Goal: Use online tool/utility: Utilize a website feature to perform a specific function

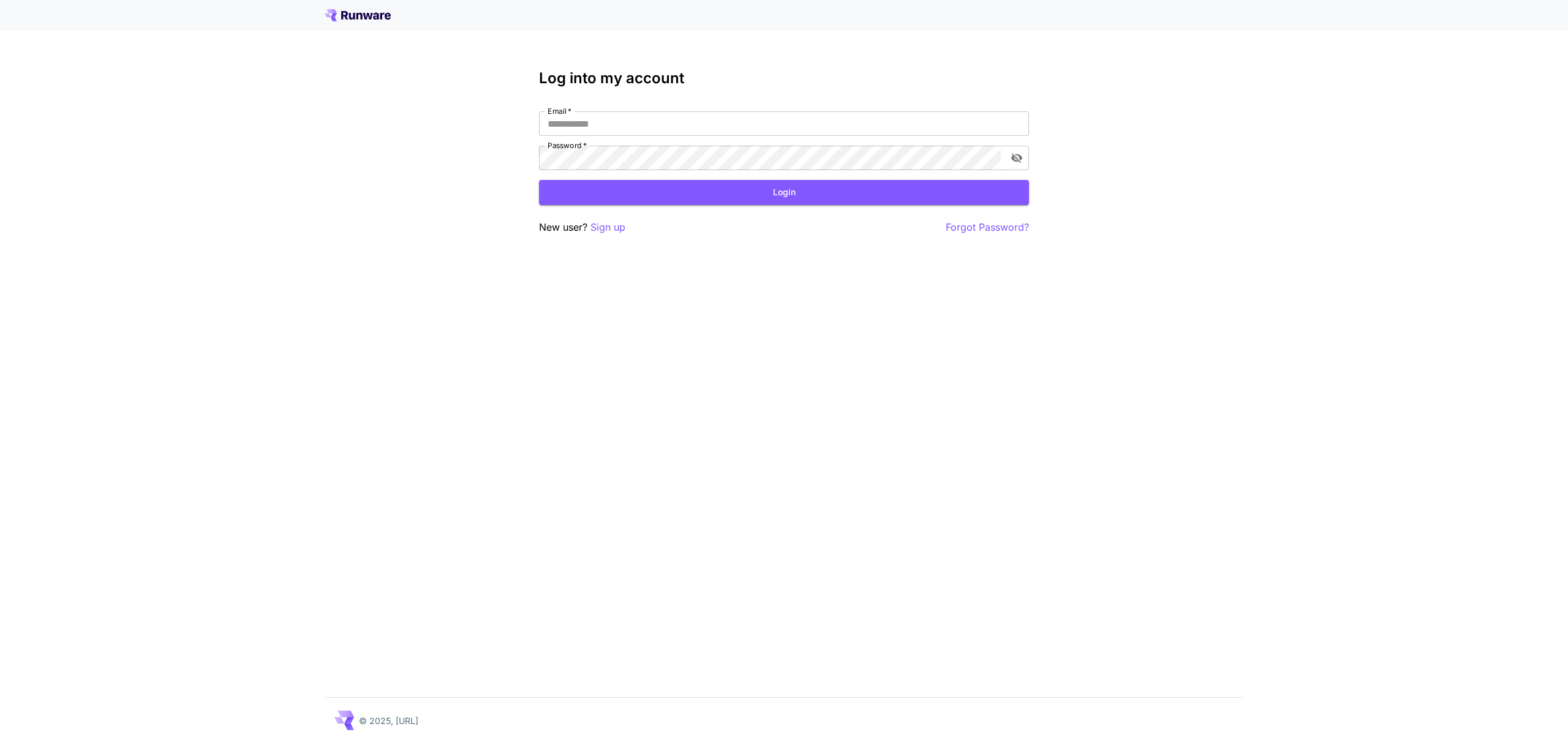
type input "**********"
click at [764, 199] on button "Login" at bounding box center [784, 192] width 490 height 25
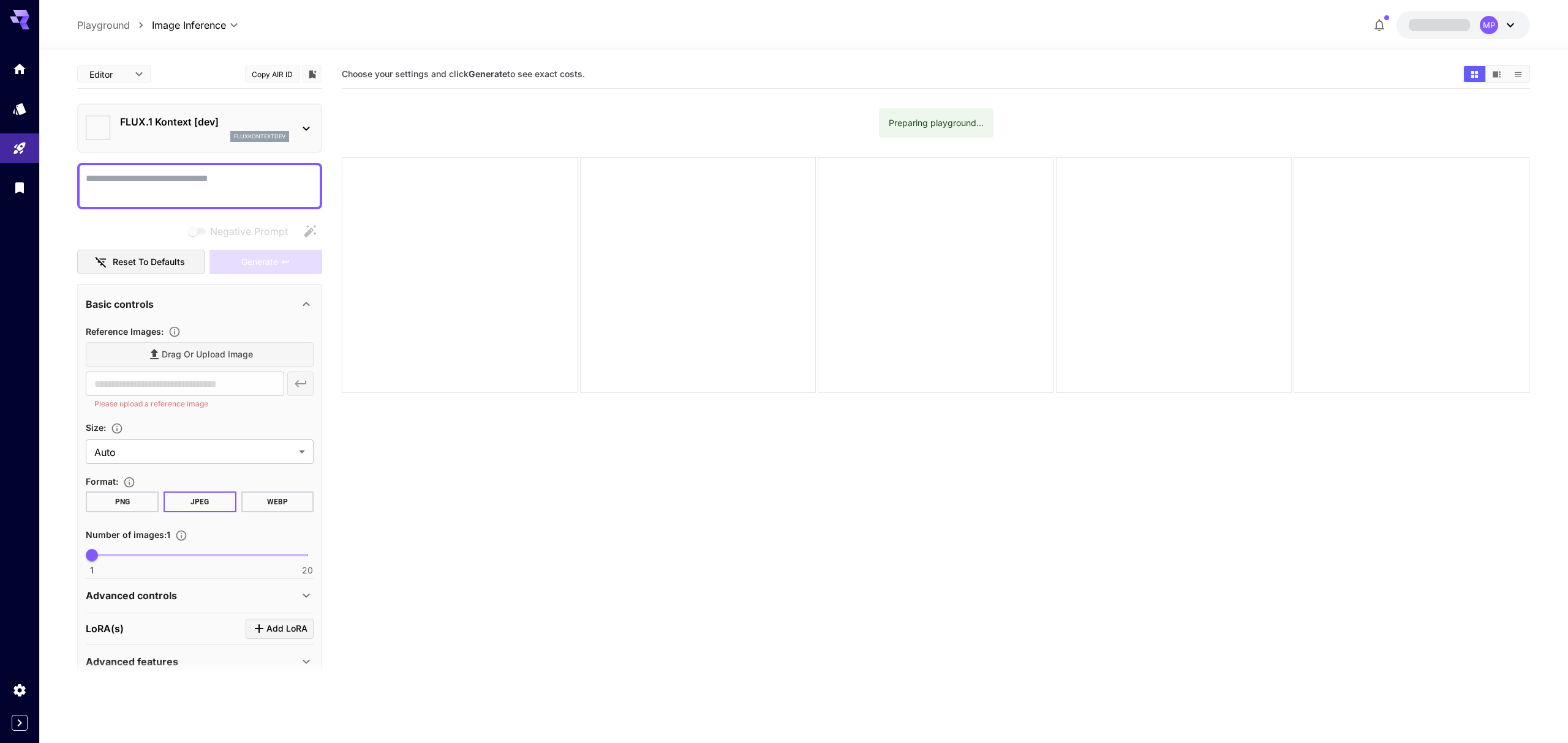
type input "*******"
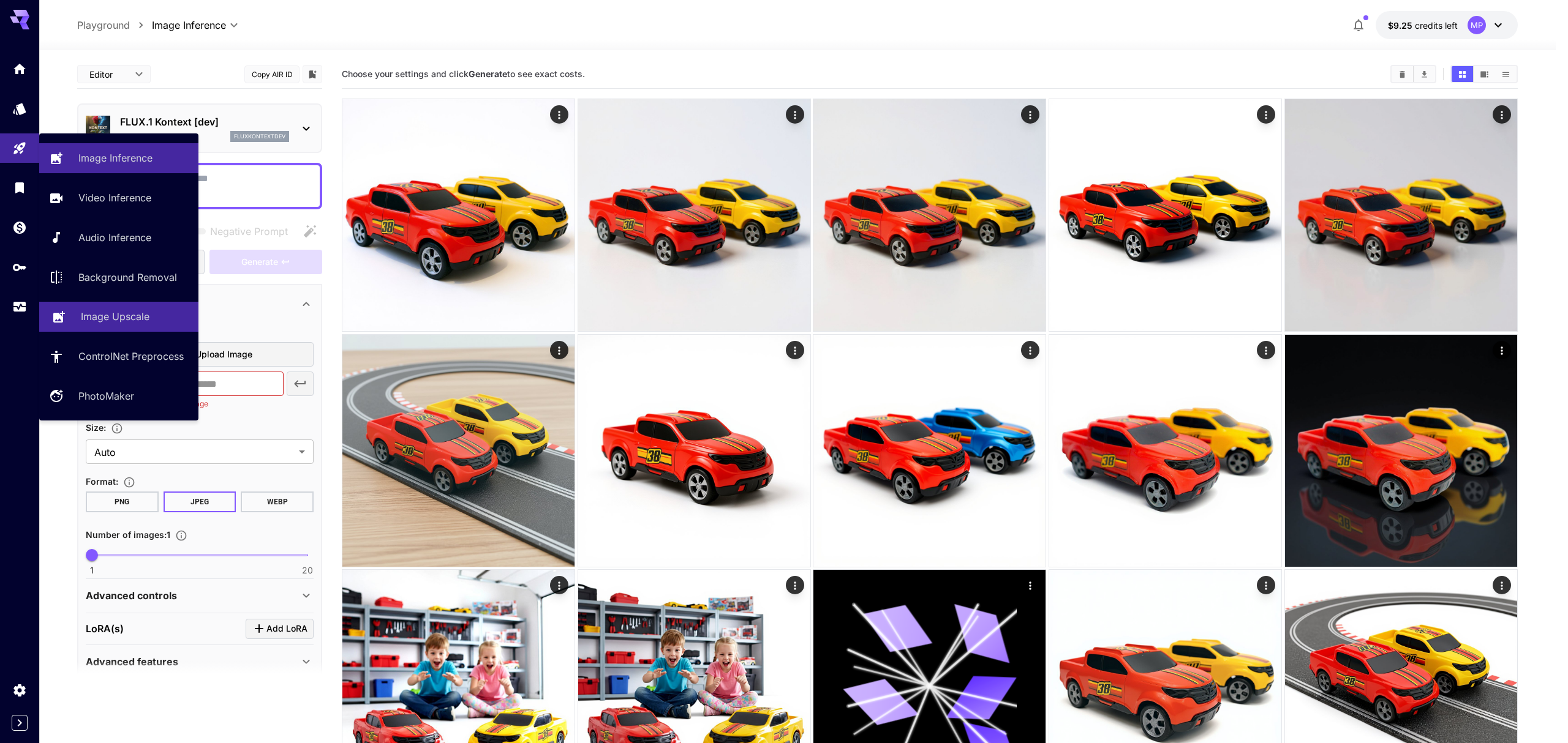
click at [94, 317] on p "Image Upscale" at bounding box center [115, 316] width 69 height 15
type input "**********"
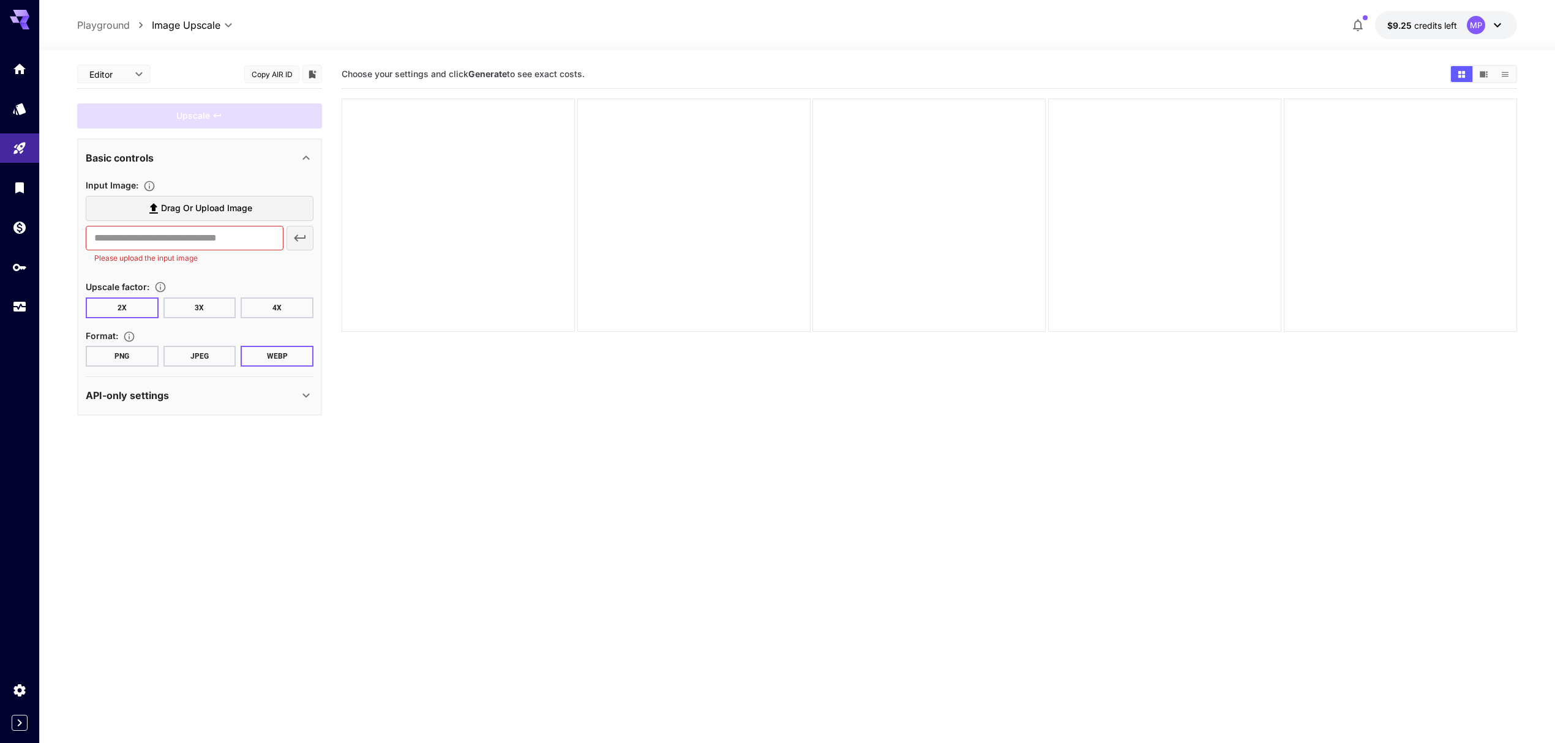
click at [302, 397] on icon at bounding box center [306, 395] width 15 height 15
click at [266, 310] on button "4X" at bounding box center [277, 308] width 73 height 21
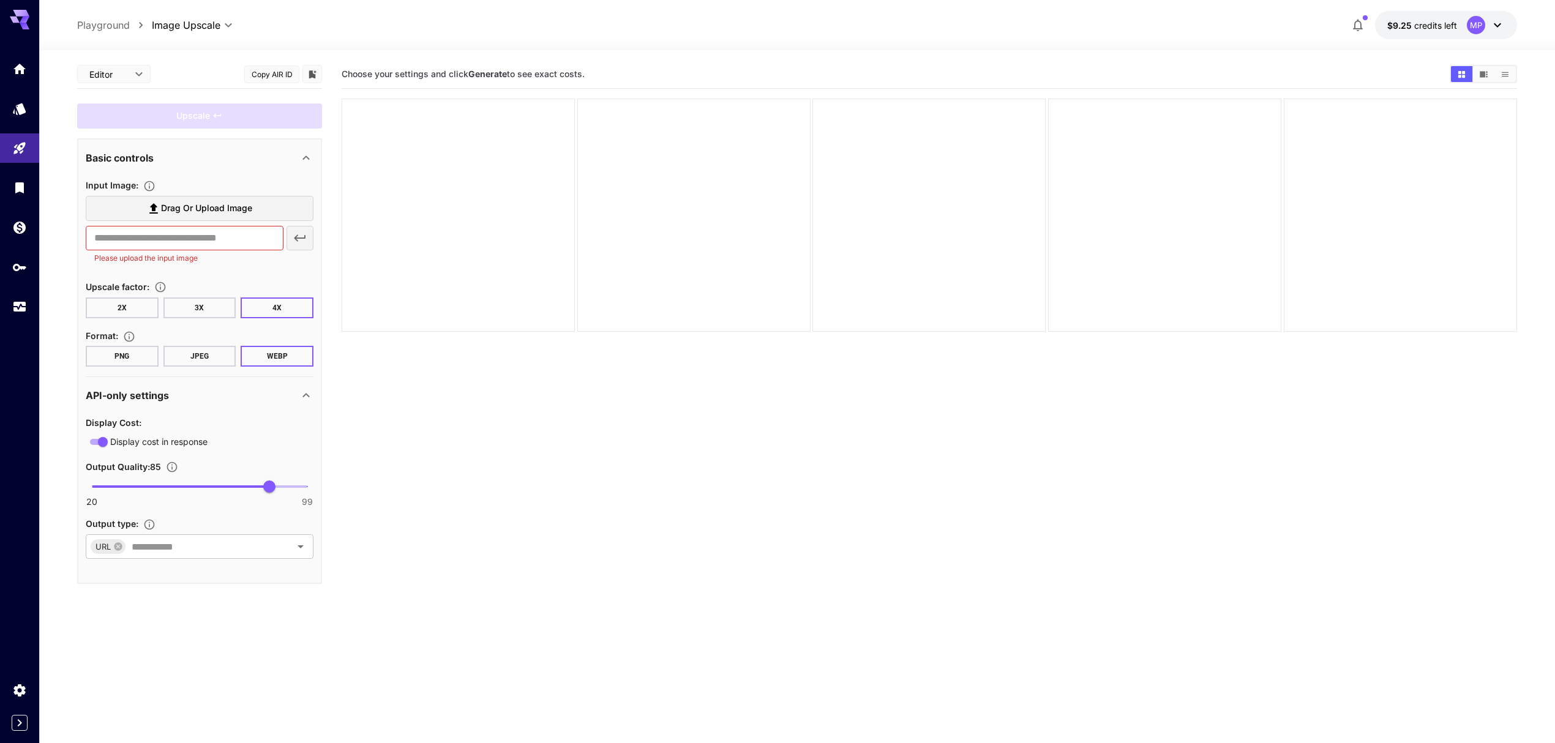
click at [131, 355] on button "PNG" at bounding box center [122, 356] width 73 height 21
click at [195, 359] on font "JPEG" at bounding box center [199, 356] width 18 height 9
type input "**"
drag, startPoint x: 272, startPoint y: 486, endPoint x: 120, endPoint y: 495, distance: 152.7
click at [120, 493] on span "30" at bounding box center [119, 487] width 12 height 12
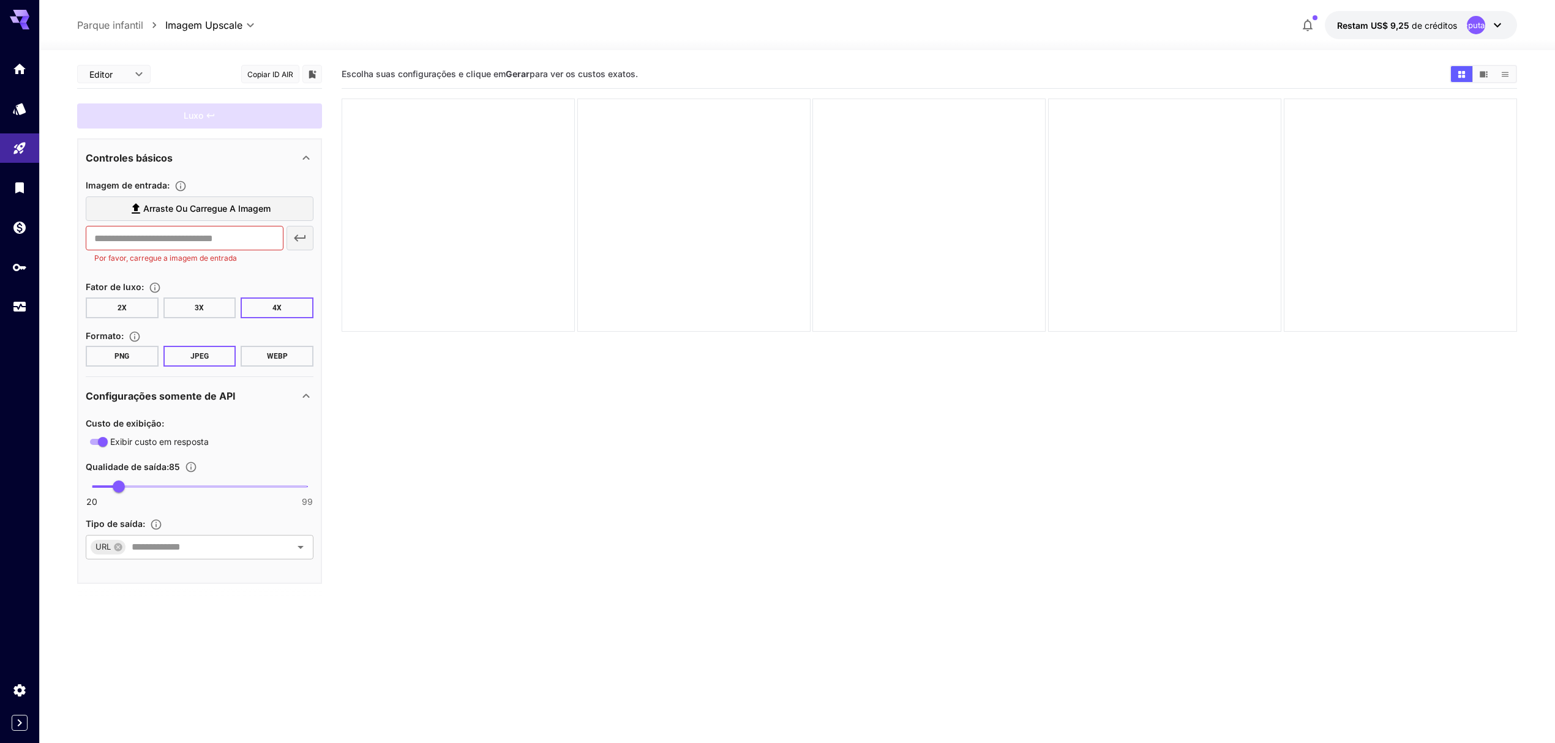
click at [184, 209] on font "Arraste ou carregue a imagem" at bounding box center [206, 208] width 127 height 10
click at [0, 0] on input "Arraste ou carregue a imagem" at bounding box center [0, 0] width 0 height 0
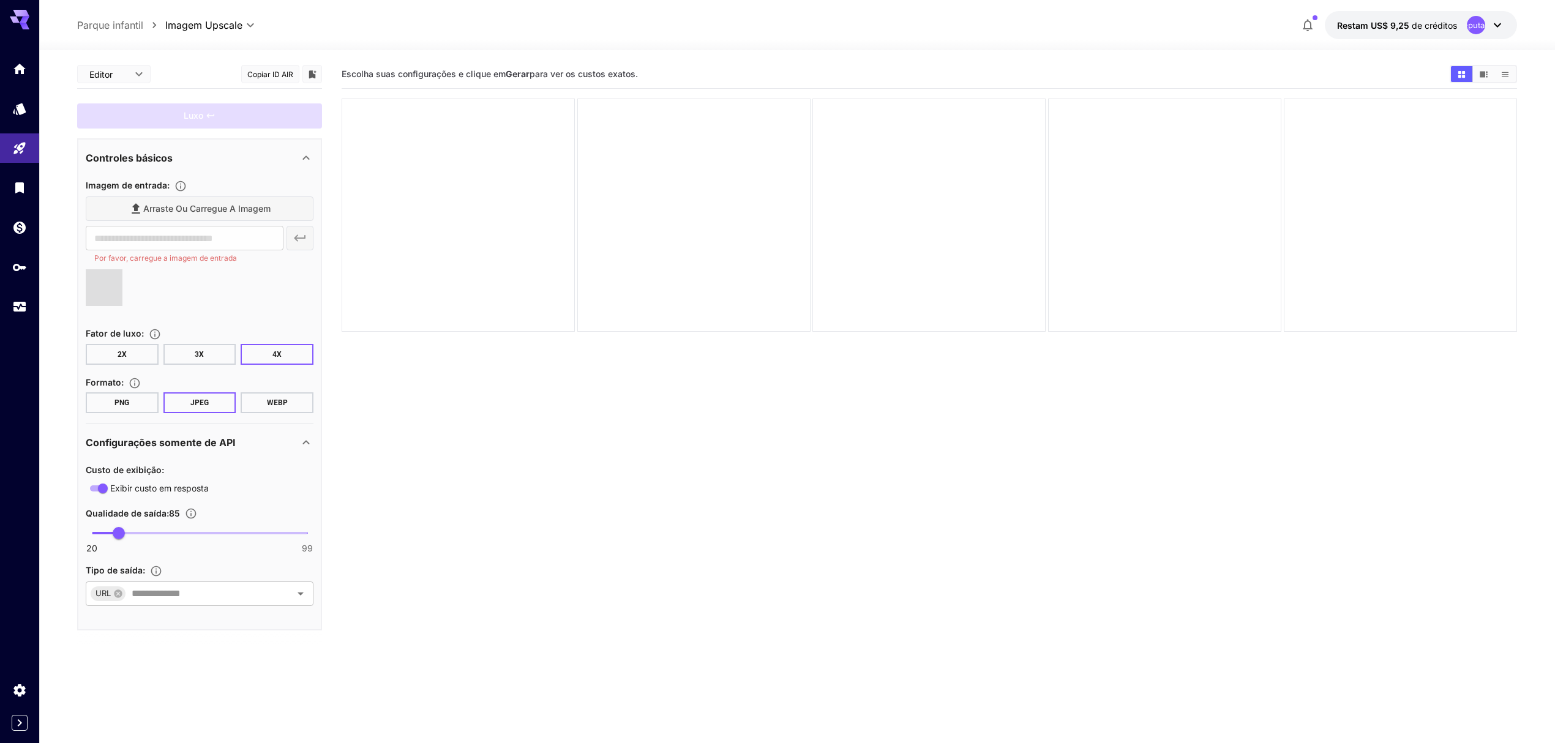
type input "**********"
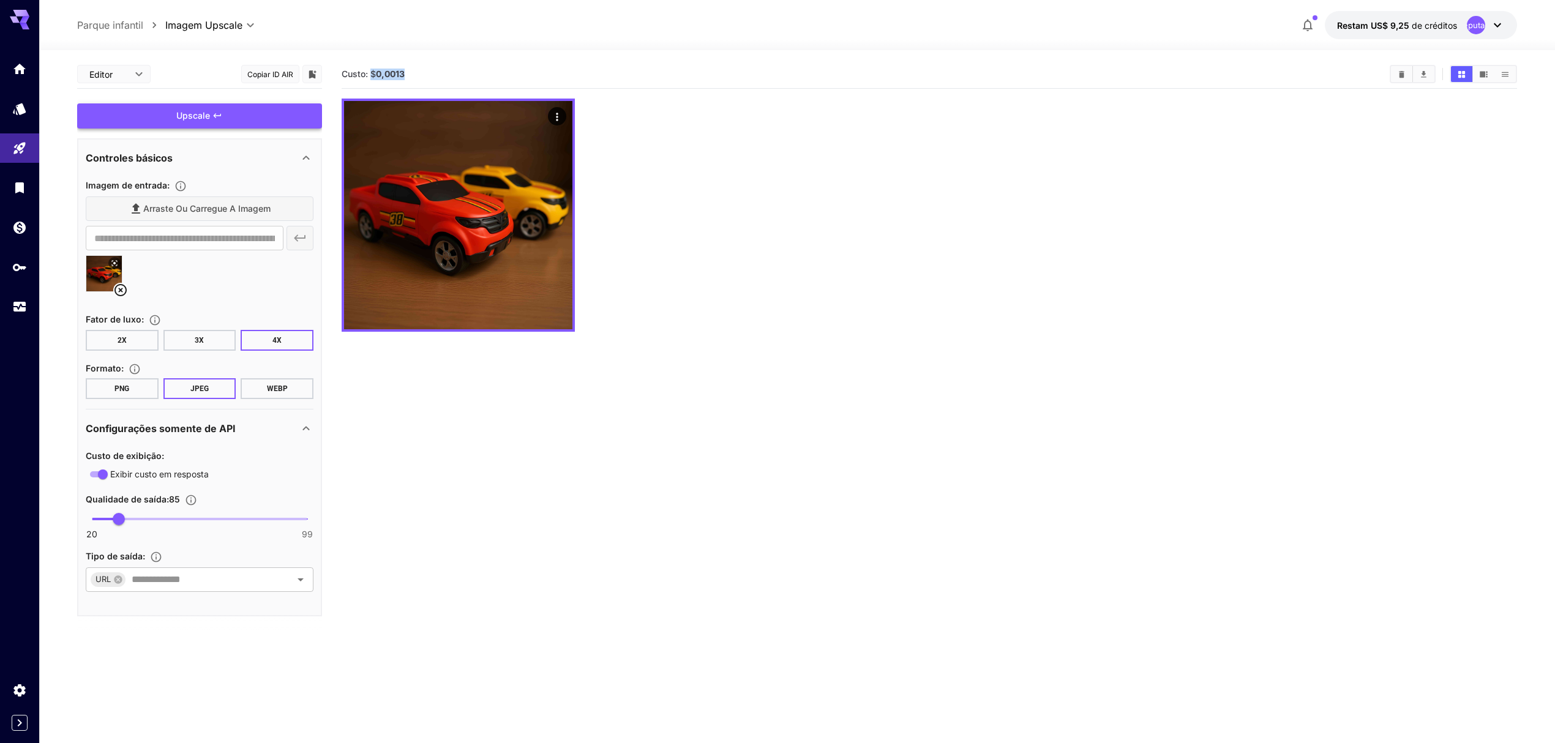
drag, startPoint x: 414, startPoint y: 71, endPoint x: 370, endPoint y: 72, distance: 43.5
click at [370, 72] on section "Custo: $ 0,0013" at bounding box center [861, 75] width 1038 height 12
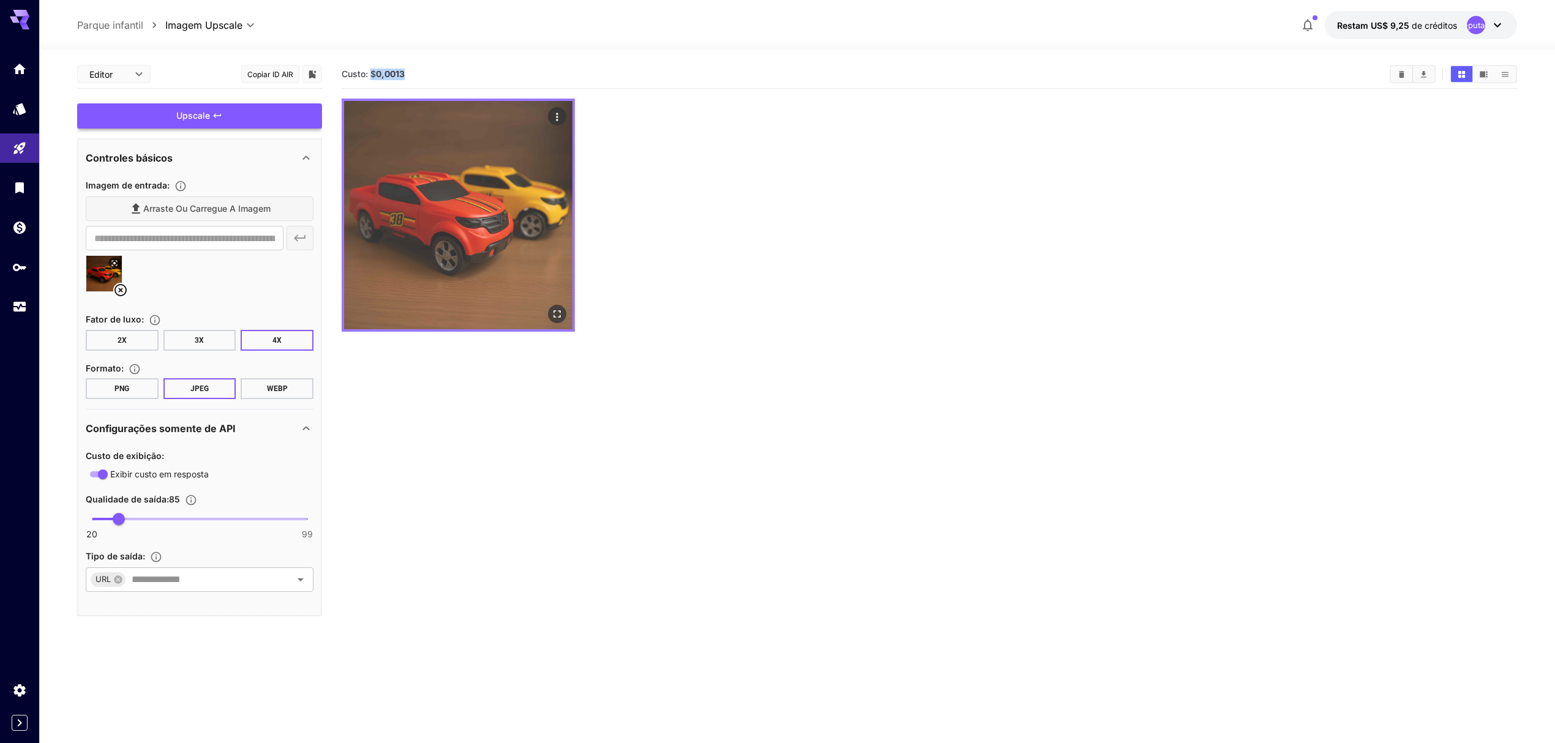
click at [557, 118] on icon "Ações" at bounding box center [558, 117] width 2 height 8
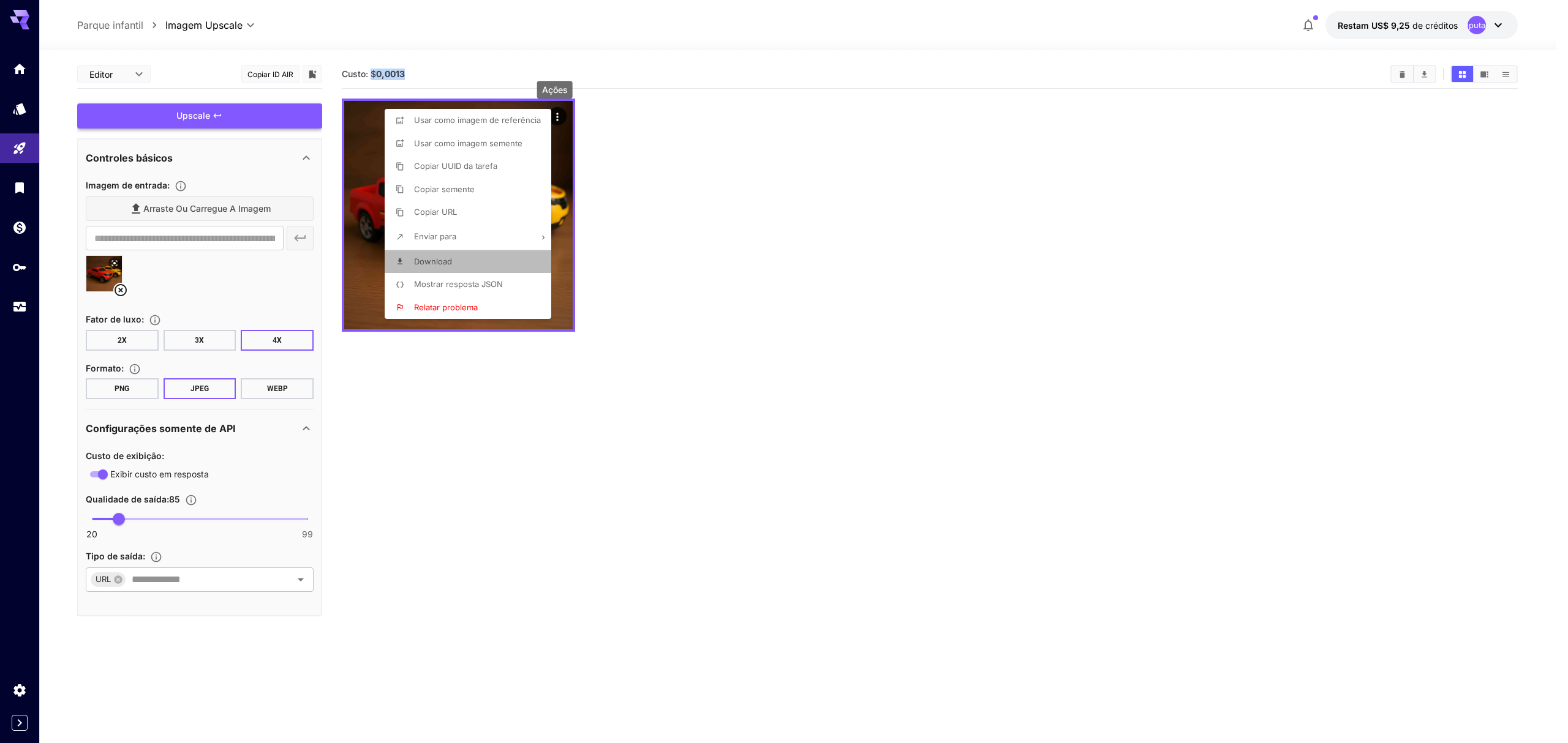
click at [443, 262] on font "Download" at bounding box center [433, 262] width 38 height 10
click at [672, 267] on div at bounding box center [784, 371] width 1568 height 743
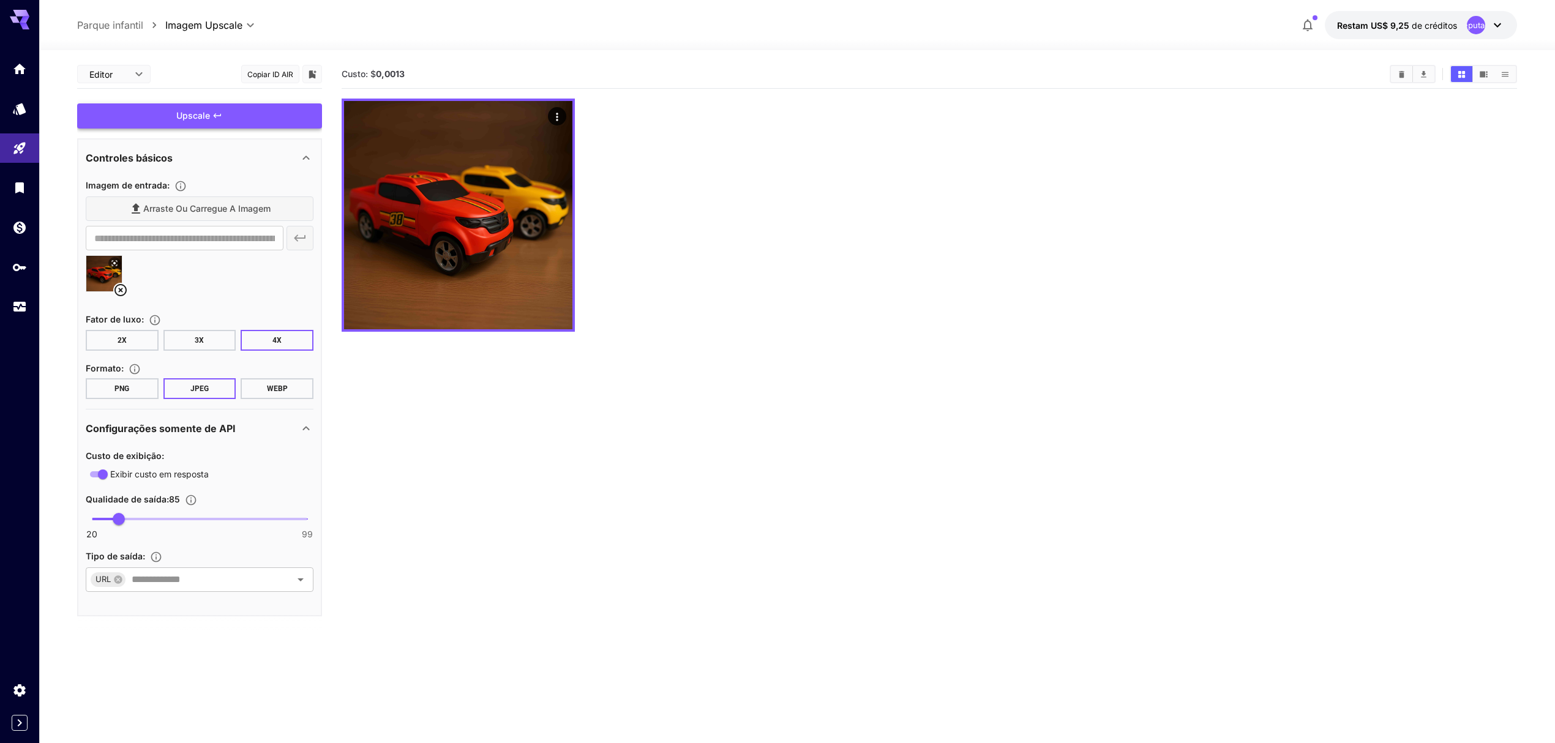
click at [186, 214] on div "Arraste ou carregue a imagem" at bounding box center [200, 209] width 228 height 25
click at [118, 291] on icon at bounding box center [120, 290] width 15 height 15
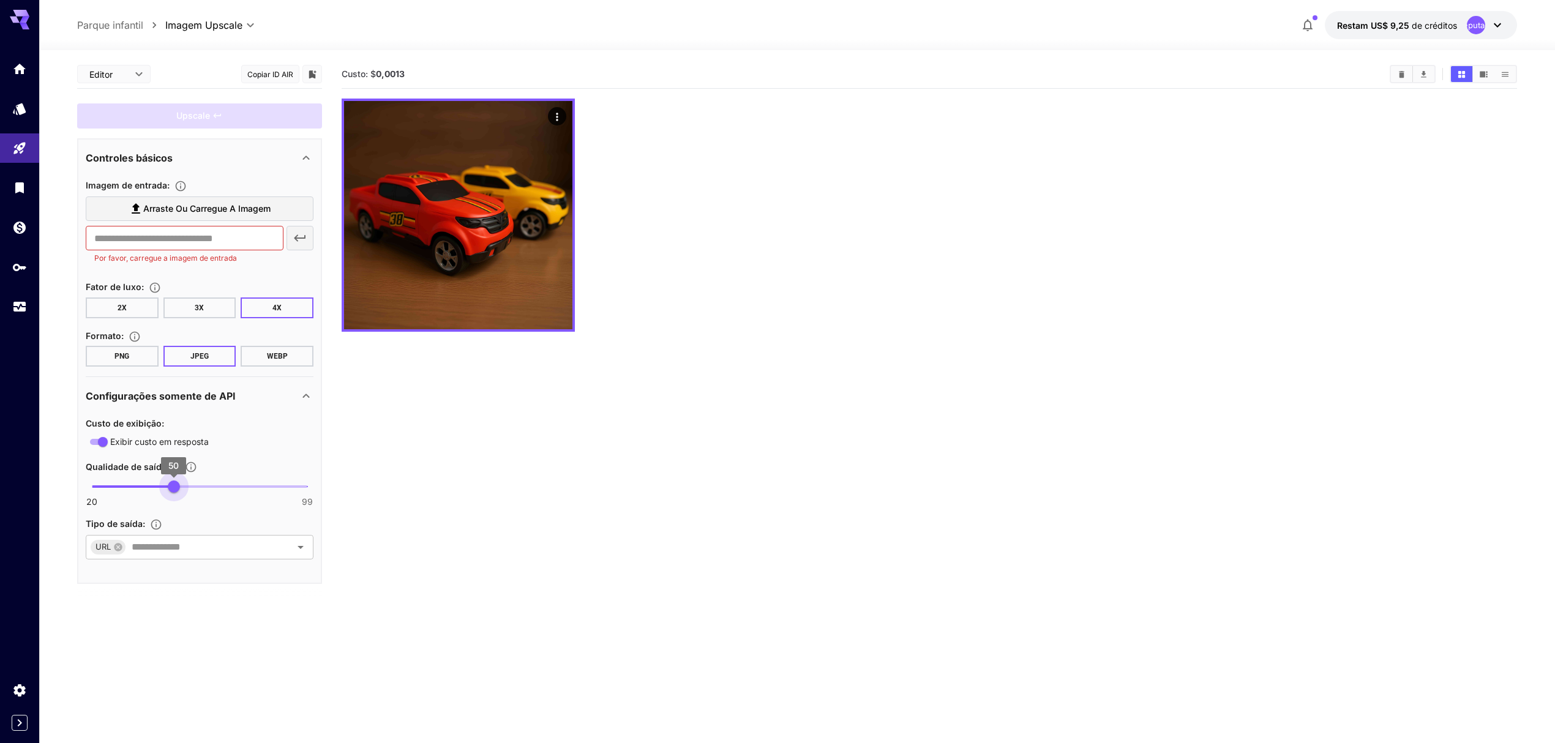
drag, startPoint x: 119, startPoint y: 485, endPoint x: 172, endPoint y: 487, distance: 53.3
click at [172, 487] on span "50" at bounding box center [174, 487] width 12 height 12
type input "**"
click at [202, 204] on font "Arraste ou carregue a imagem" at bounding box center [206, 208] width 127 height 10
click at [0, 0] on input "Arraste ou carregue a imagem" at bounding box center [0, 0] width 0 height 0
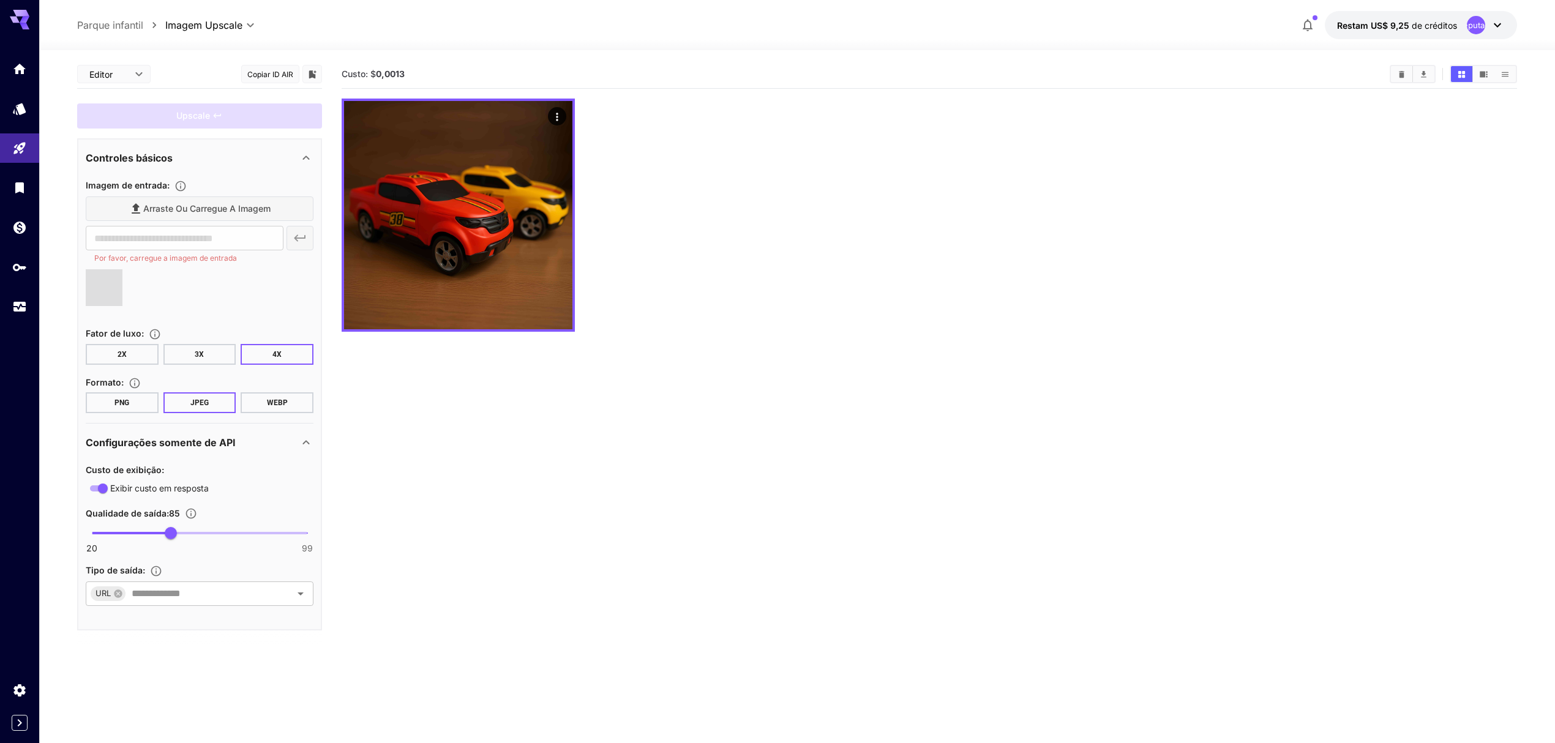
type input "**********"
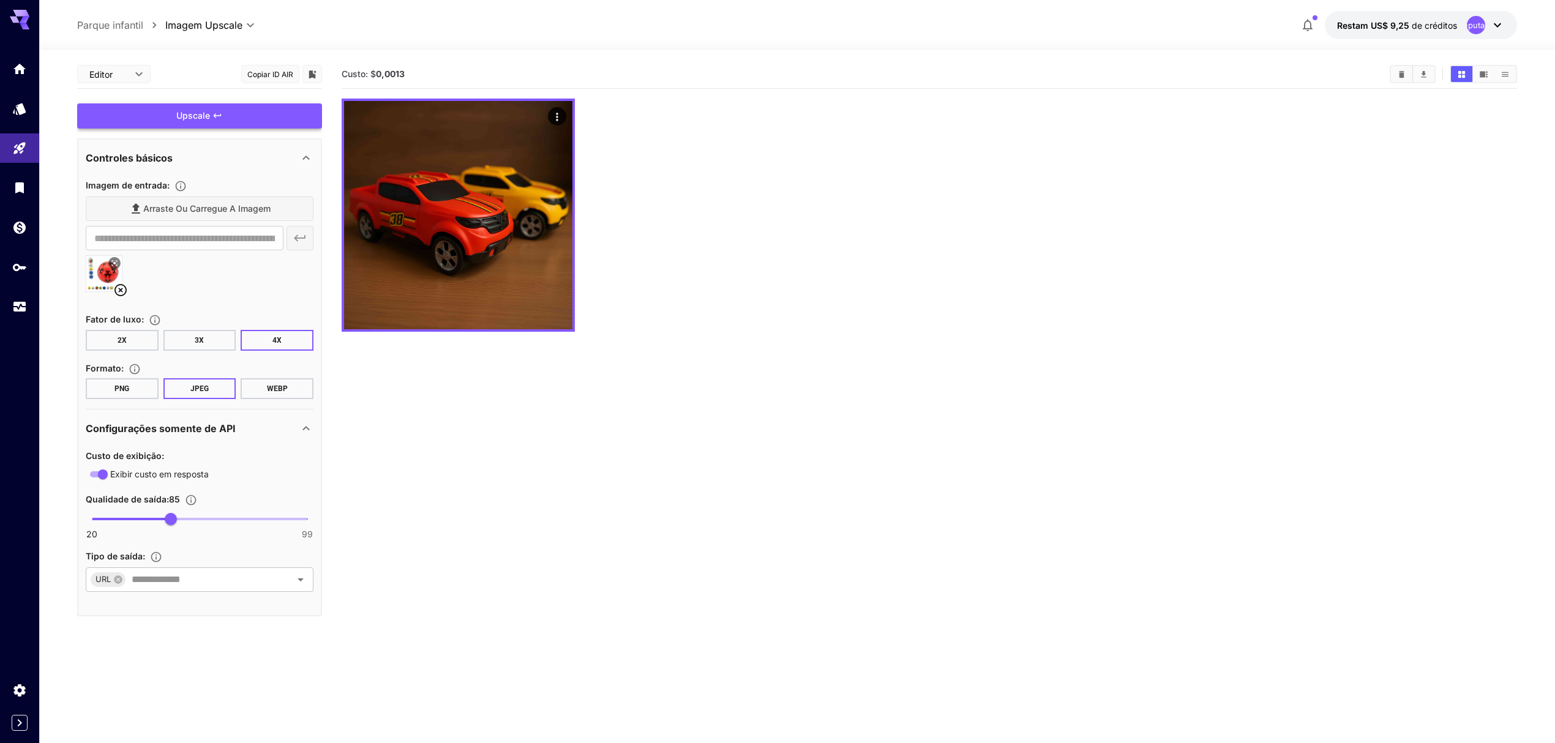
click at [192, 121] on div "Upscale" at bounding box center [199, 115] width 245 height 25
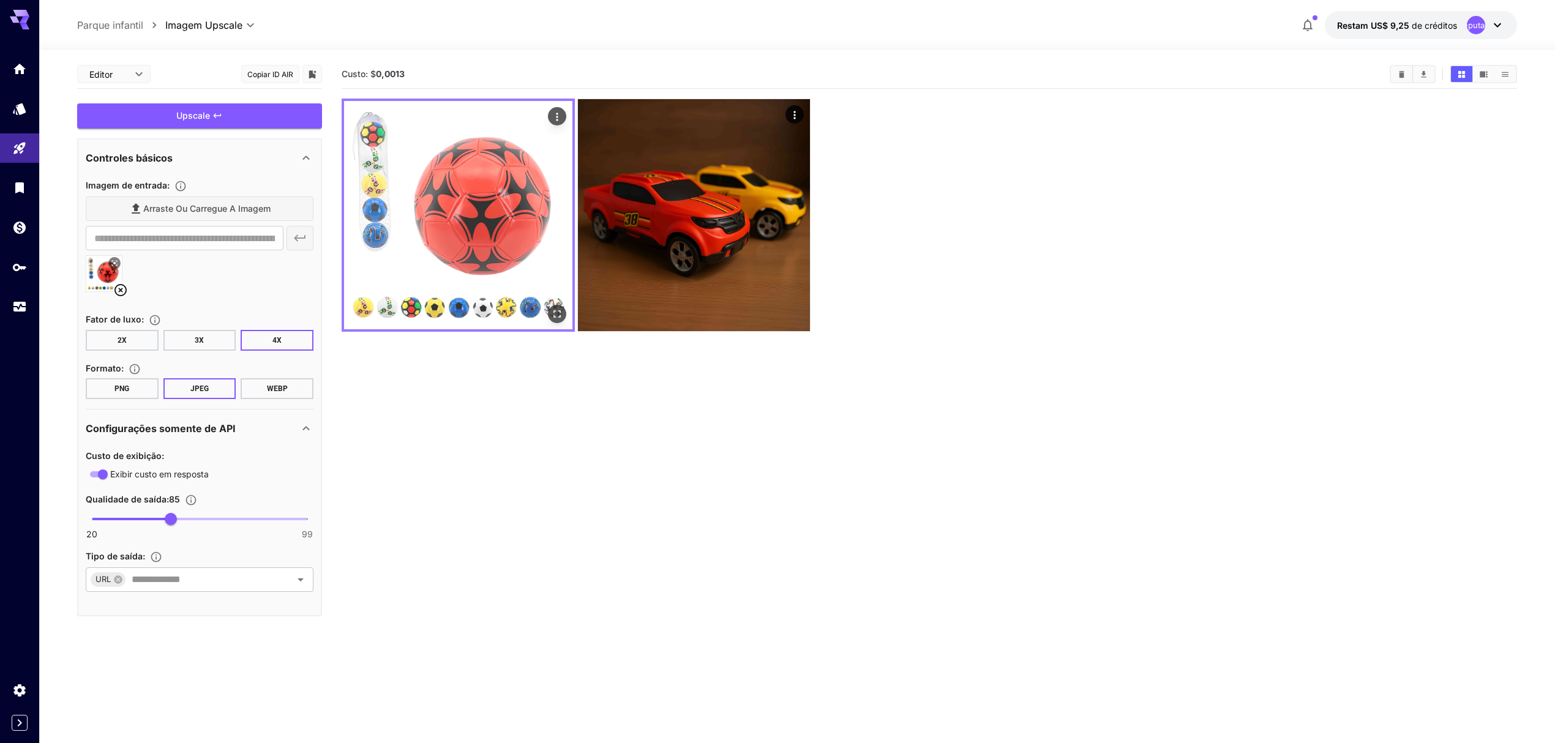
click at [458, 213] on img at bounding box center [458, 215] width 228 height 228
click at [557, 312] on icon "Abrir em tela cheia" at bounding box center [557, 314] width 12 height 12
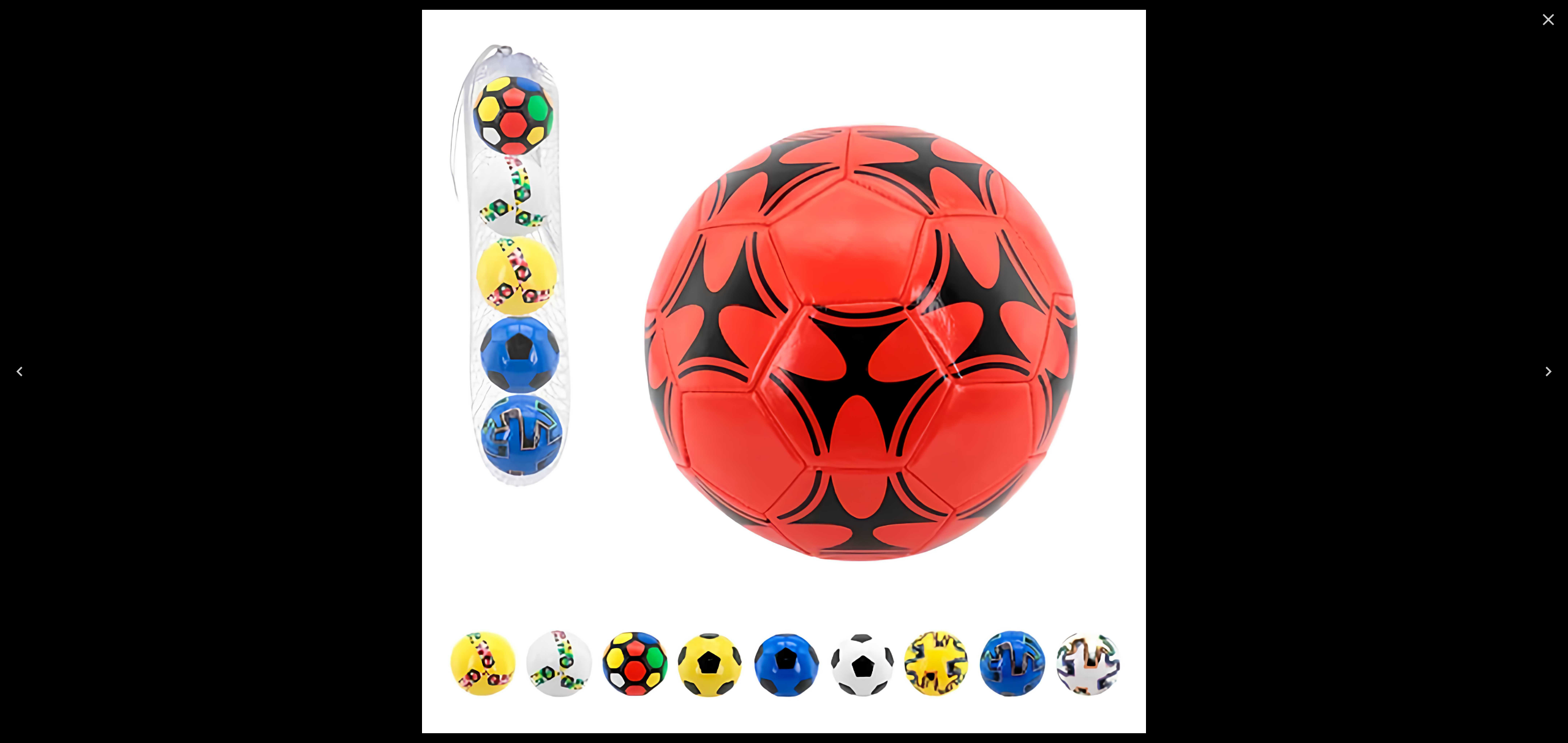
click at [1549, 21] on icon "Close" at bounding box center [1548, 20] width 12 height 12
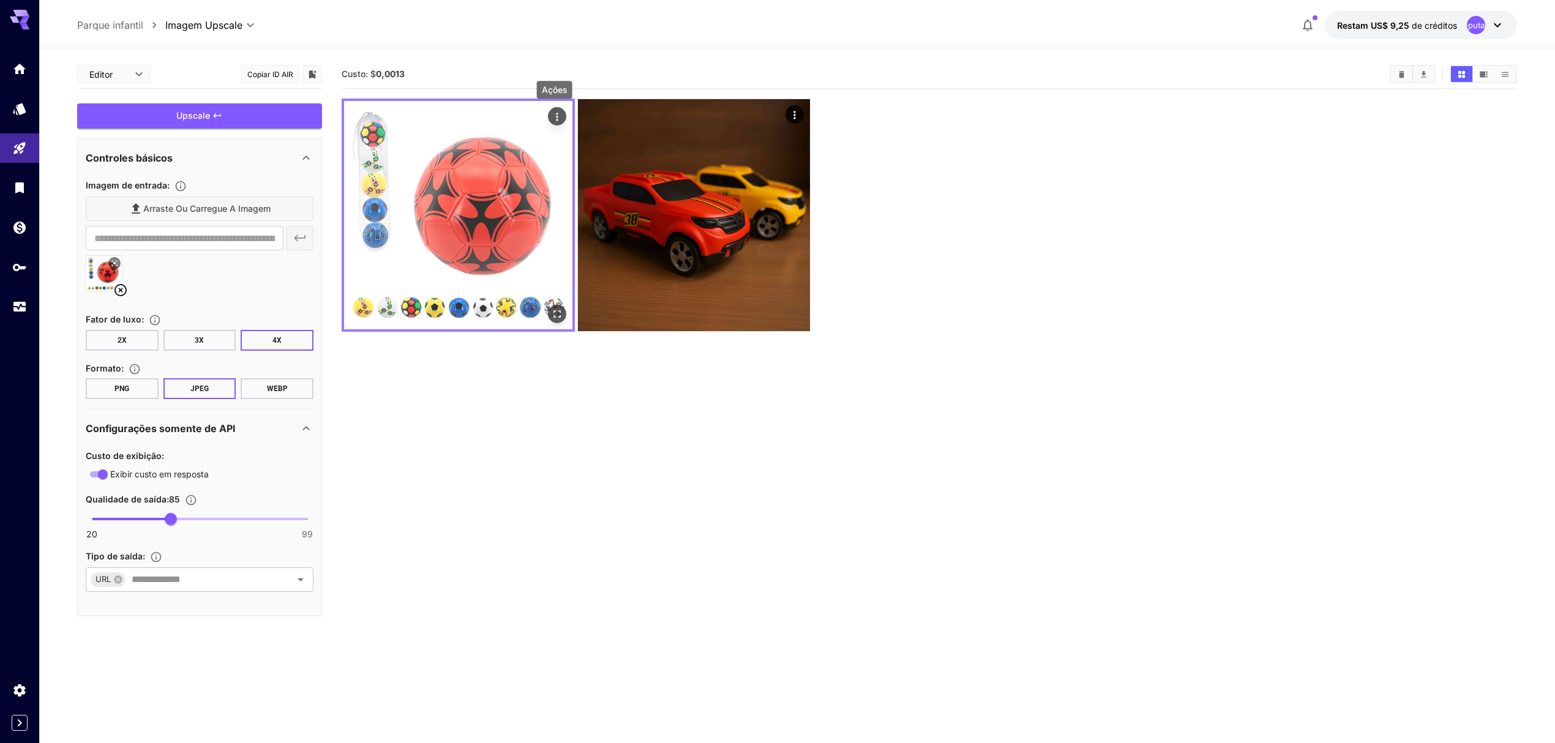
click at [558, 116] on icon "Ações" at bounding box center [557, 117] width 12 height 12
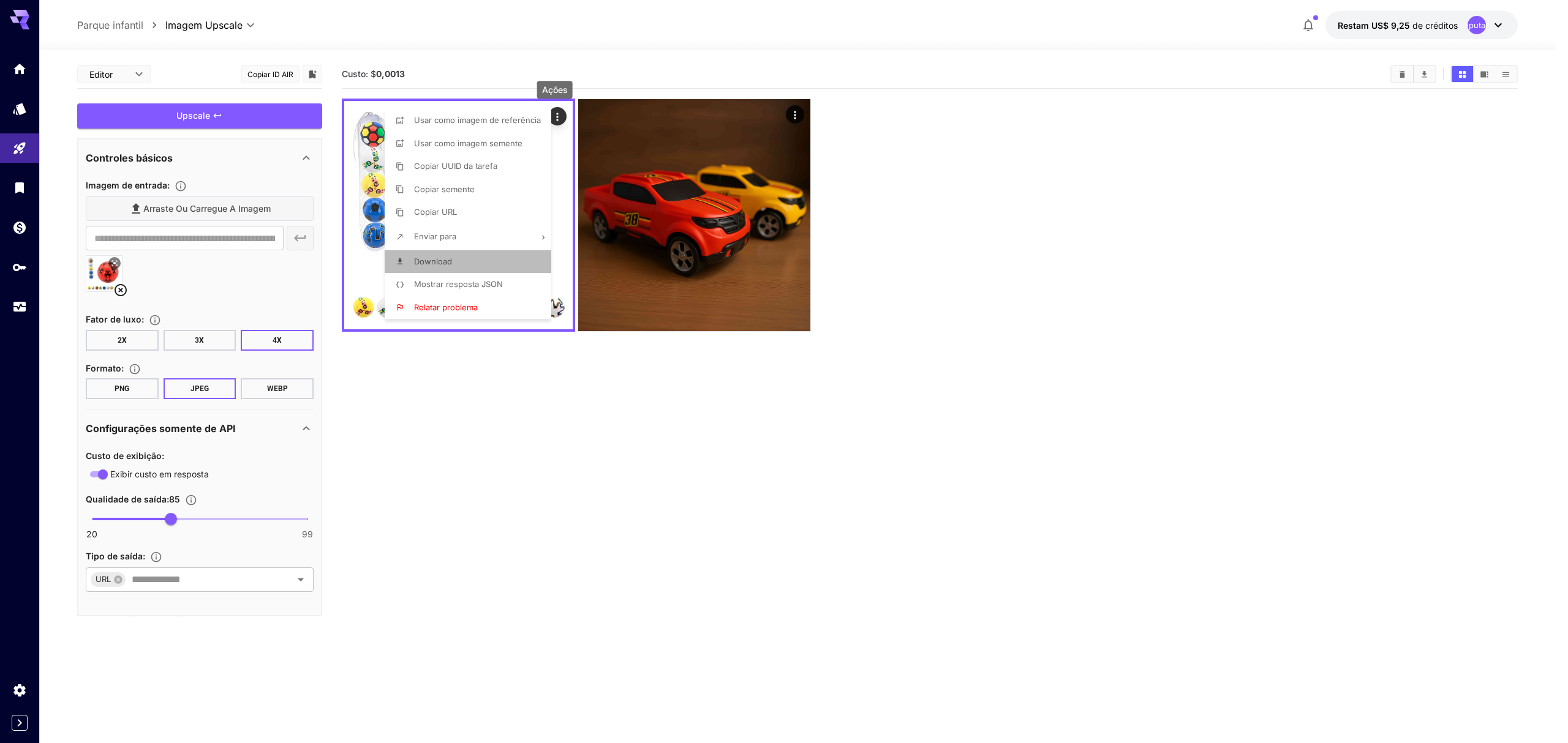
click at [430, 258] on font "Download" at bounding box center [433, 262] width 38 height 10
click at [890, 222] on div at bounding box center [784, 371] width 1568 height 743
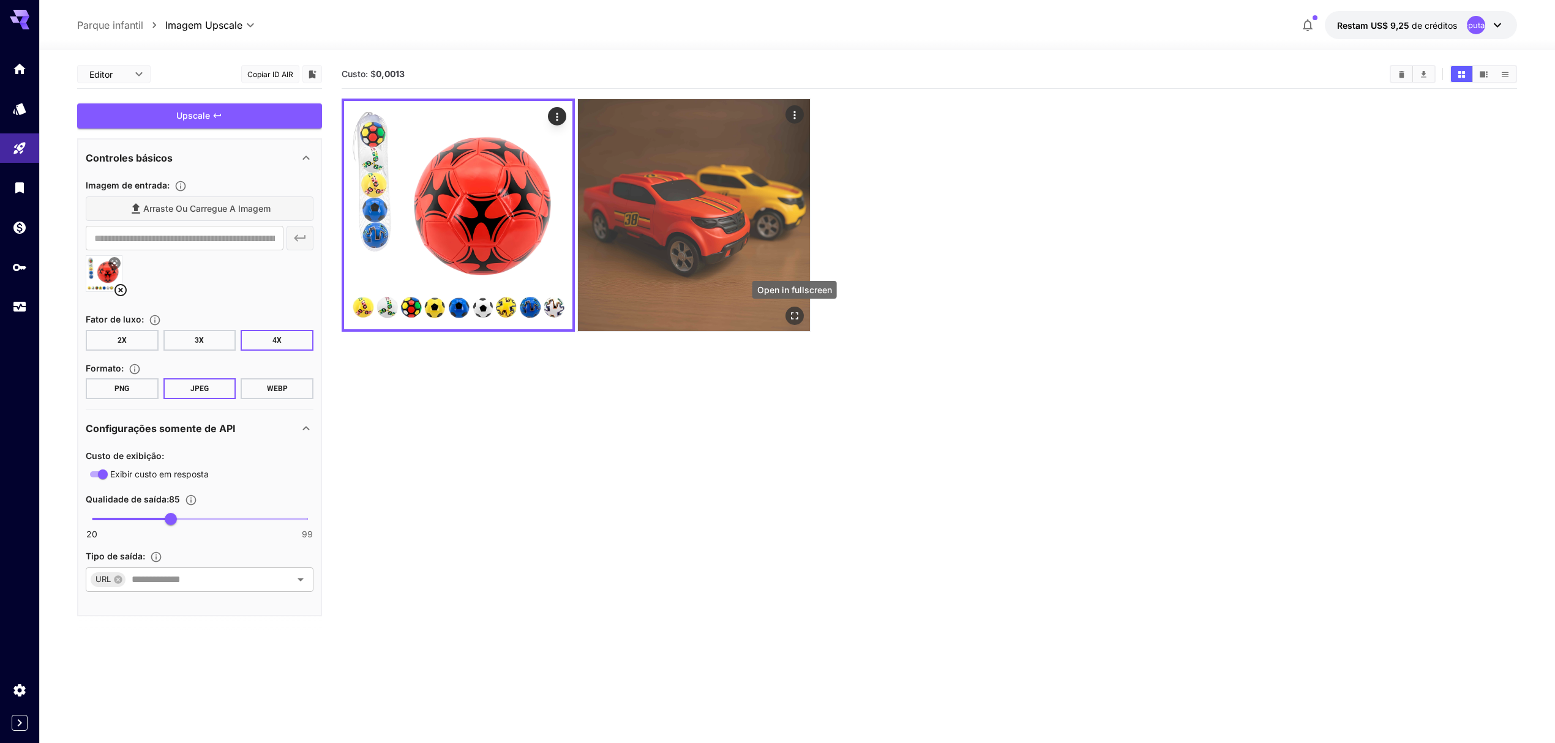
click at [796, 315] on icon "Abrir em tela cheia" at bounding box center [795, 316] width 12 height 12
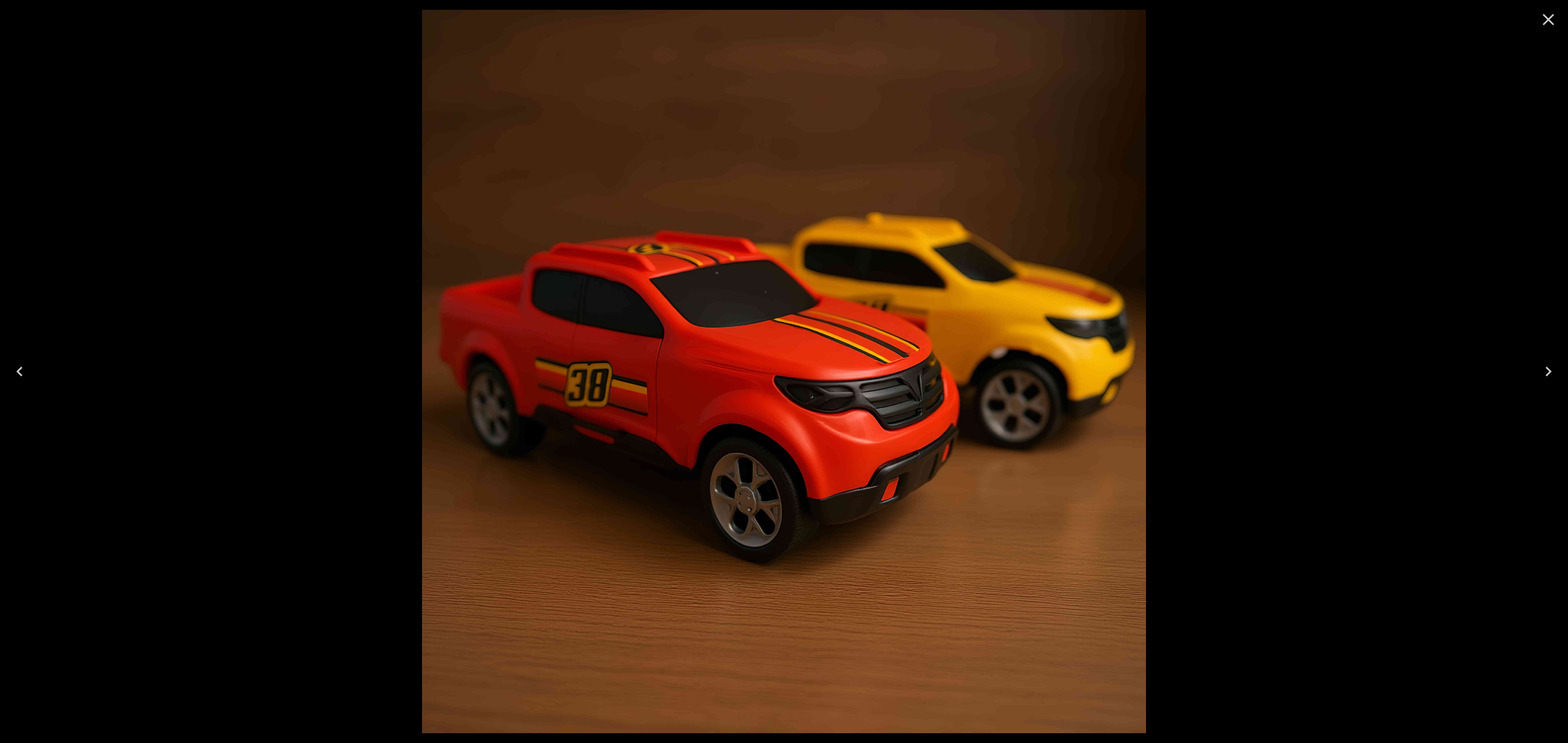
click at [1550, 17] on icon "Close" at bounding box center [1548, 20] width 12 height 12
